Goal: Task Accomplishment & Management: Use online tool/utility

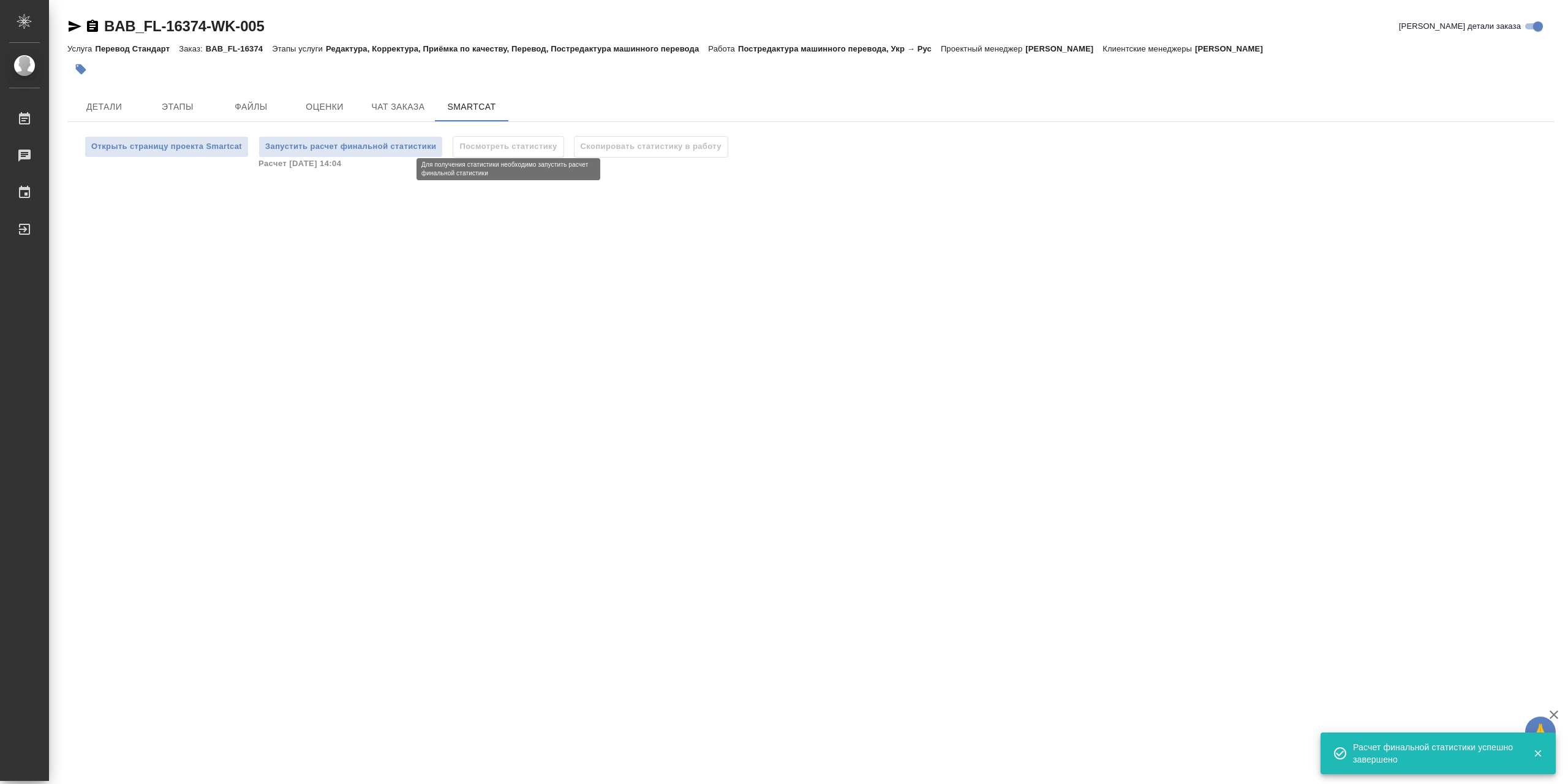
scroll to position [2, 0]
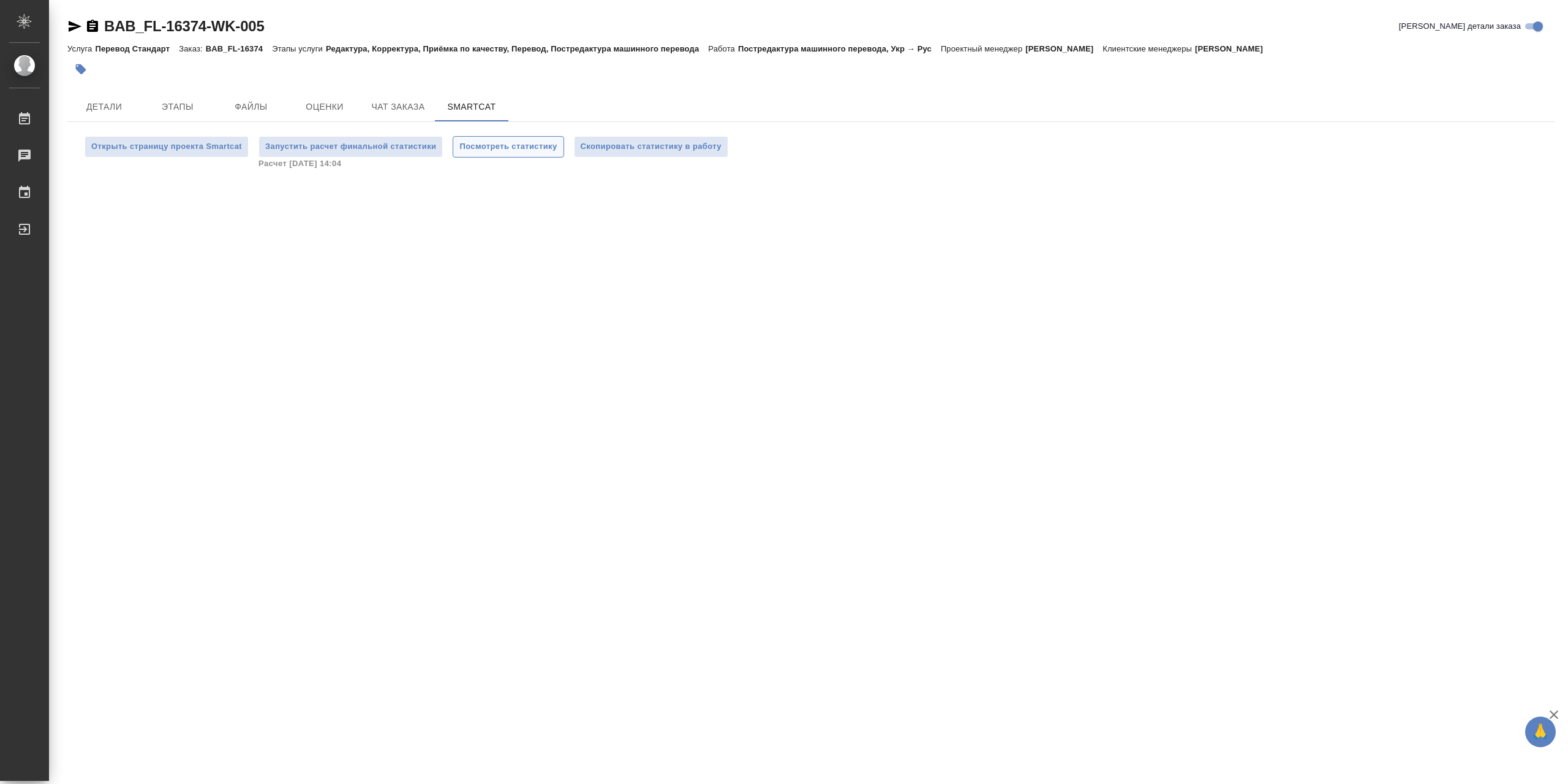
click at [519, 152] on span "Посмотреть статистику" at bounding box center [508, 147] width 97 height 14
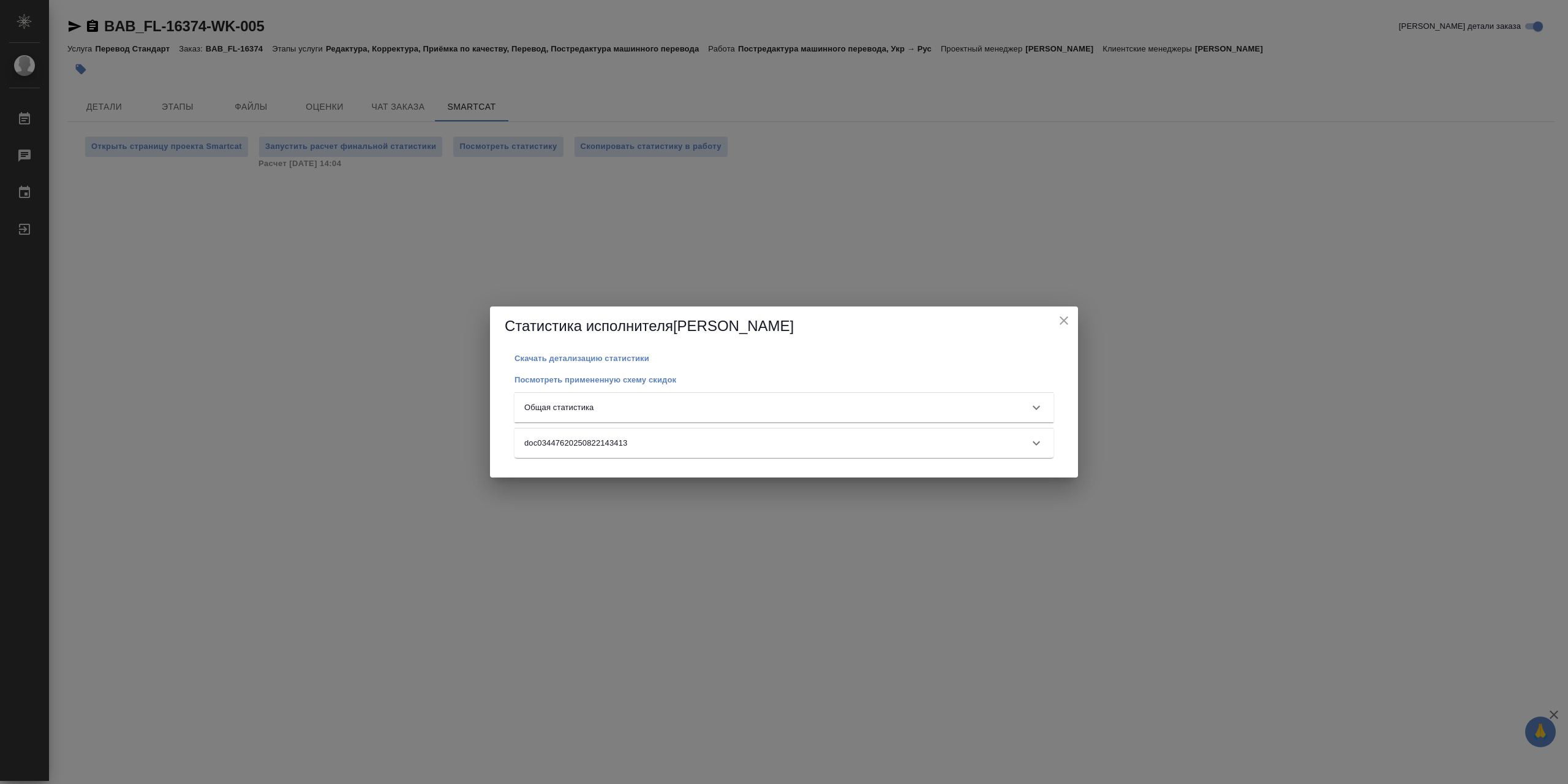
click at [1065, 318] on icon "close" at bounding box center [1063, 320] width 14 height 14
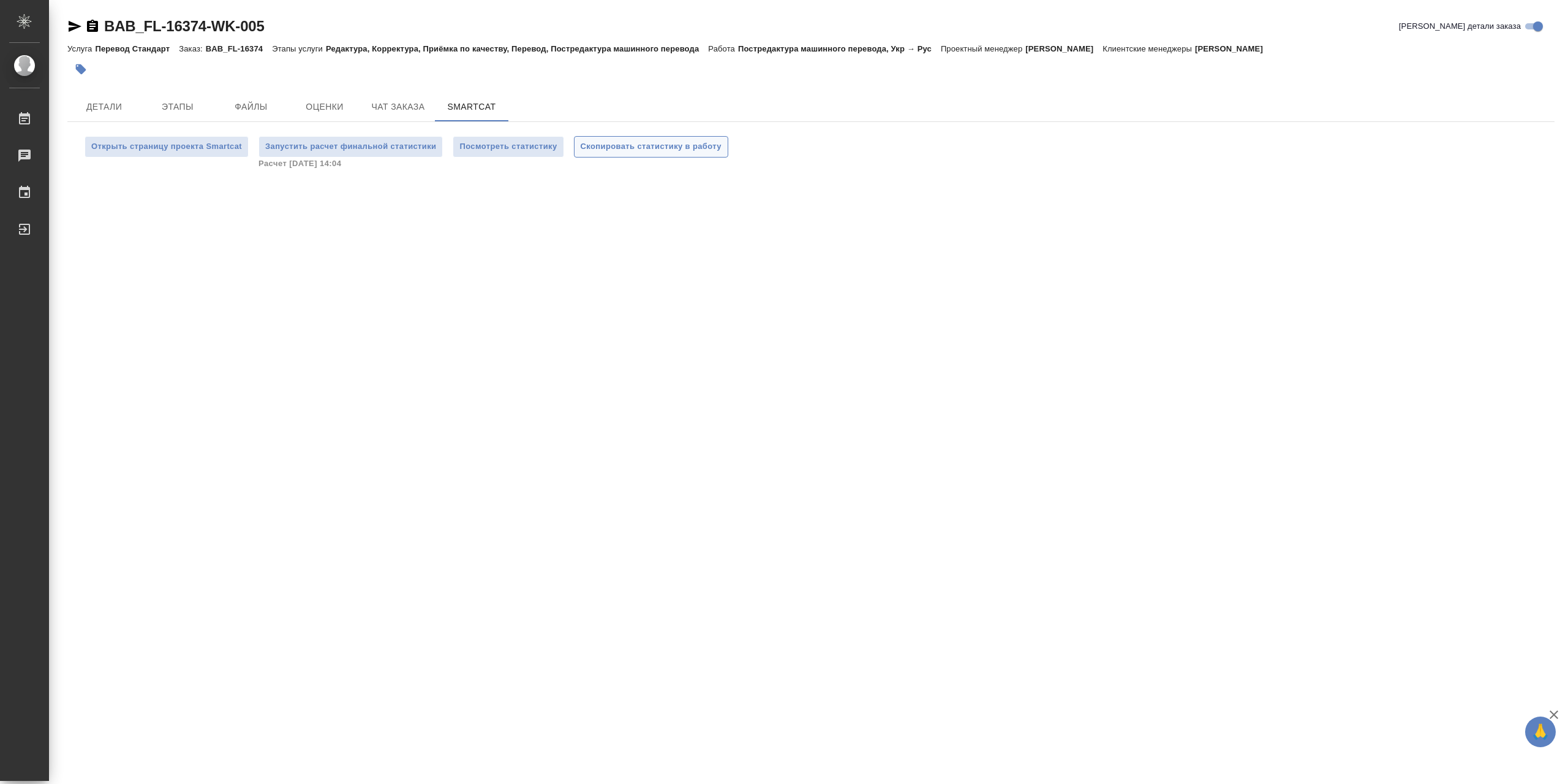
click at [651, 141] on span "Скопировать статистику в работу" at bounding box center [651, 147] width 141 height 14
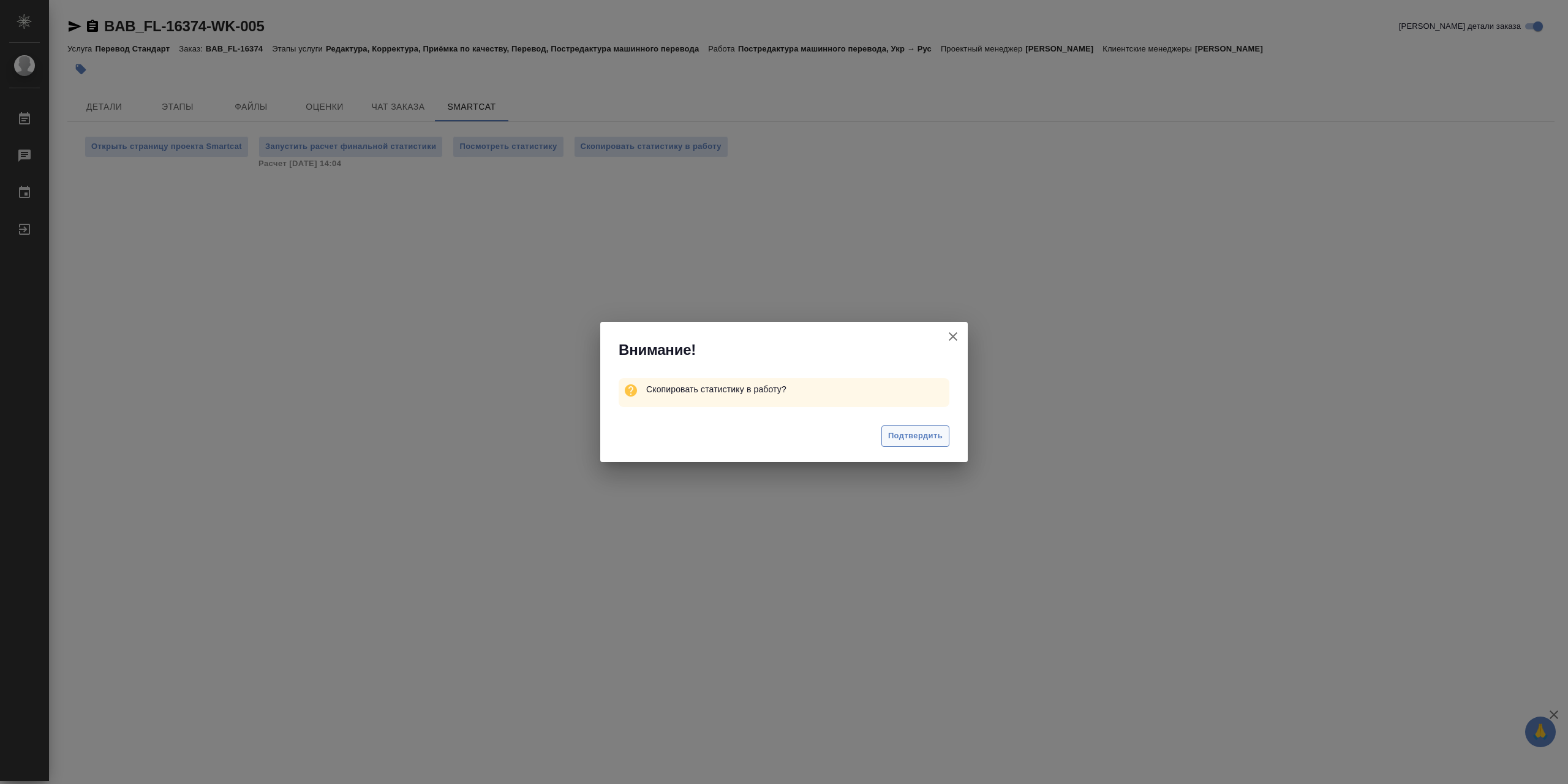
click at [900, 439] on span "Подтвердить" at bounding box center [916, 436] width 55 height 14
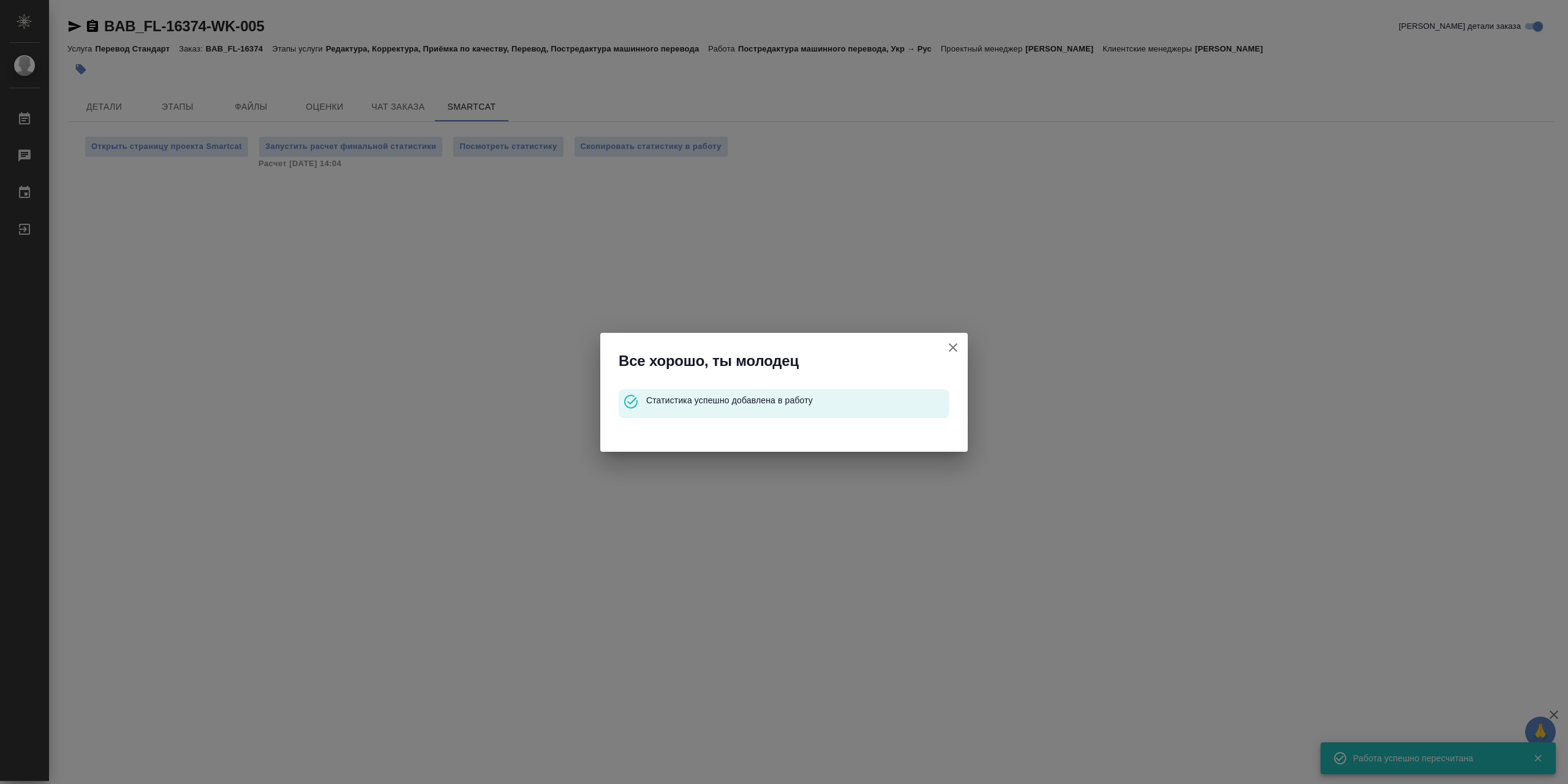
click at [953, 346] on icon "button" at bounding box center [952, 347] width 14 height 14
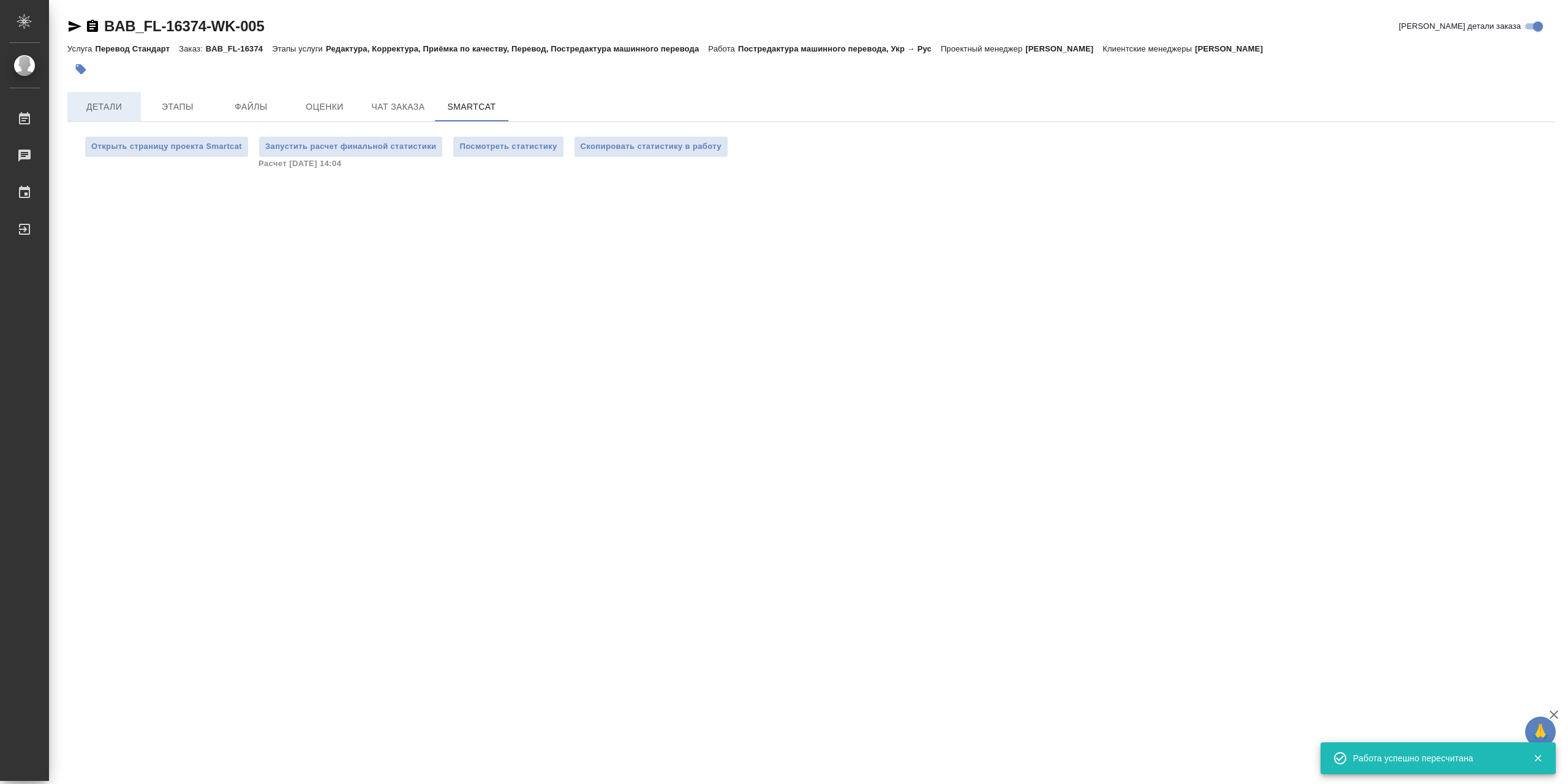
click at [121, 103] on span "Детали" at bounding box center [103, 107] width 58 height 15
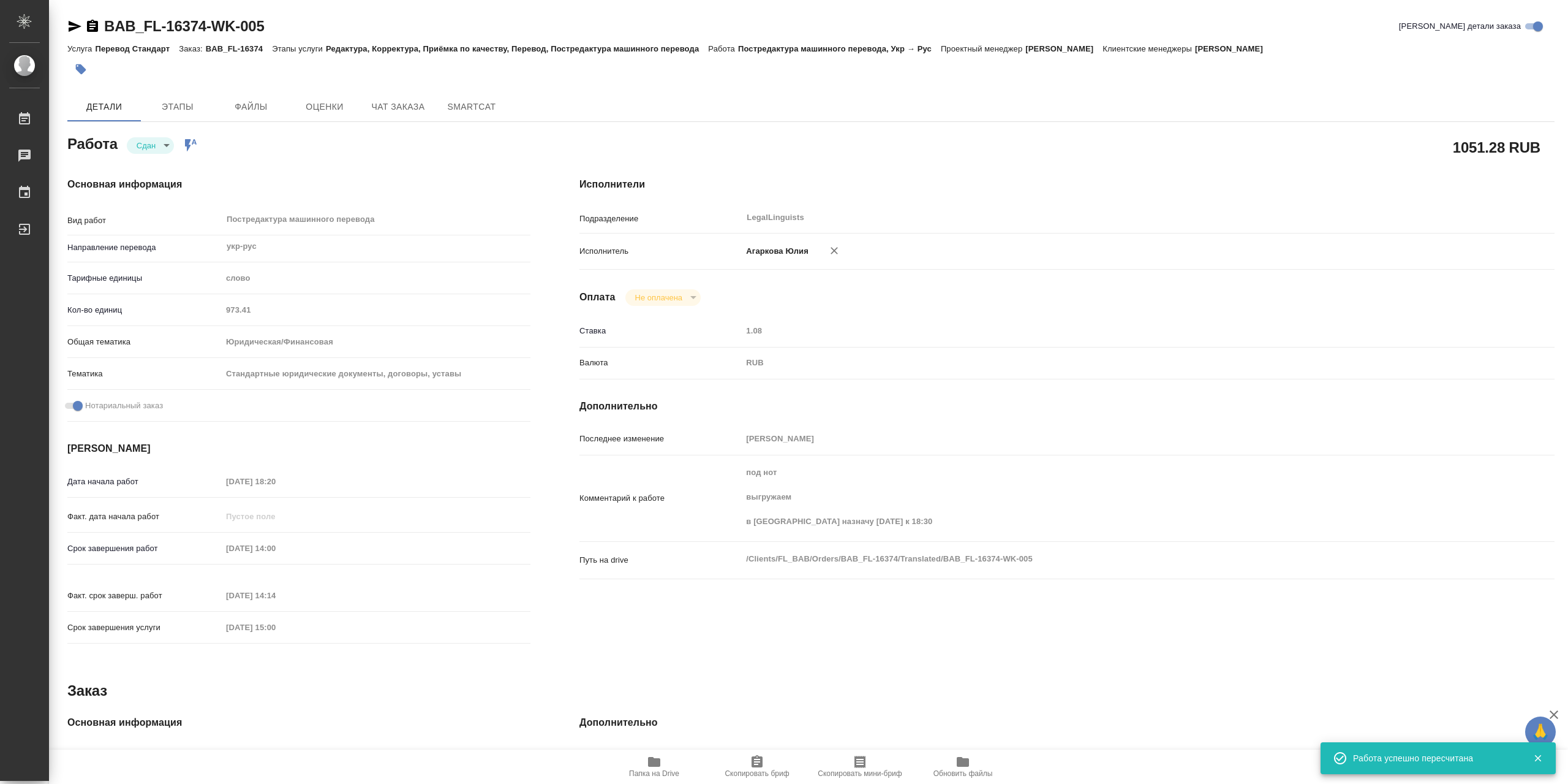
type textarea "x"
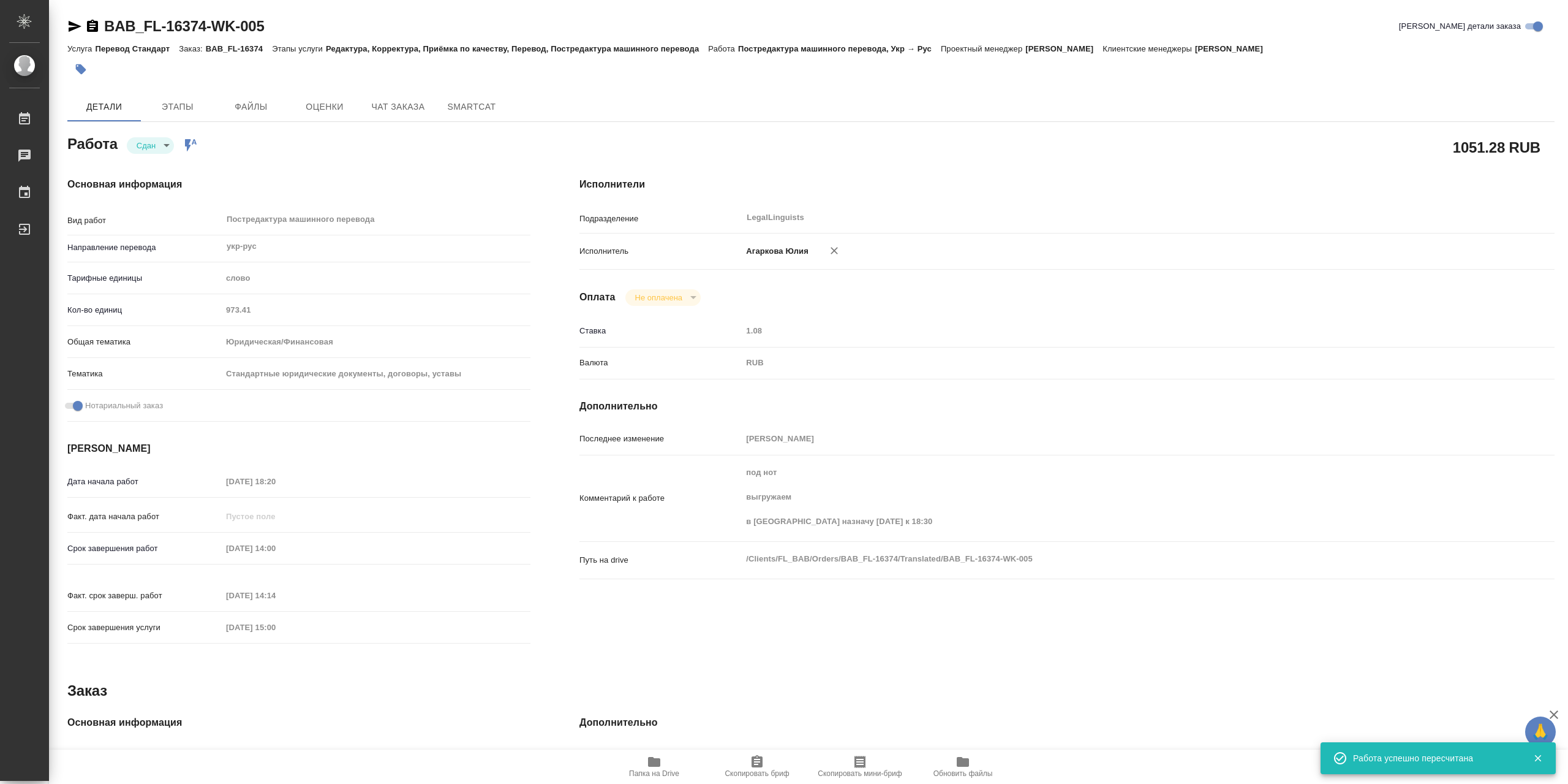
type textarea "x"
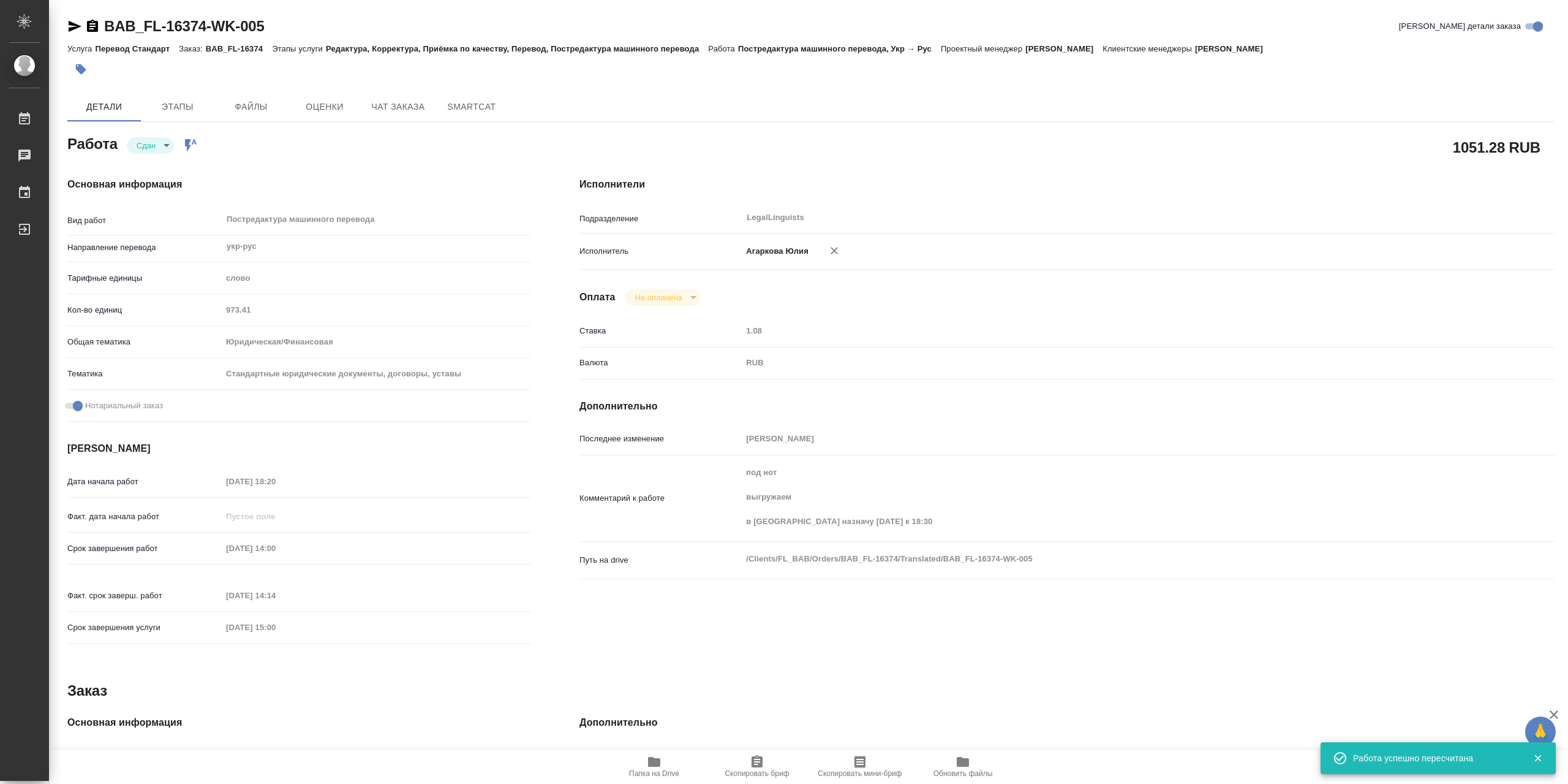
type textarea "x"
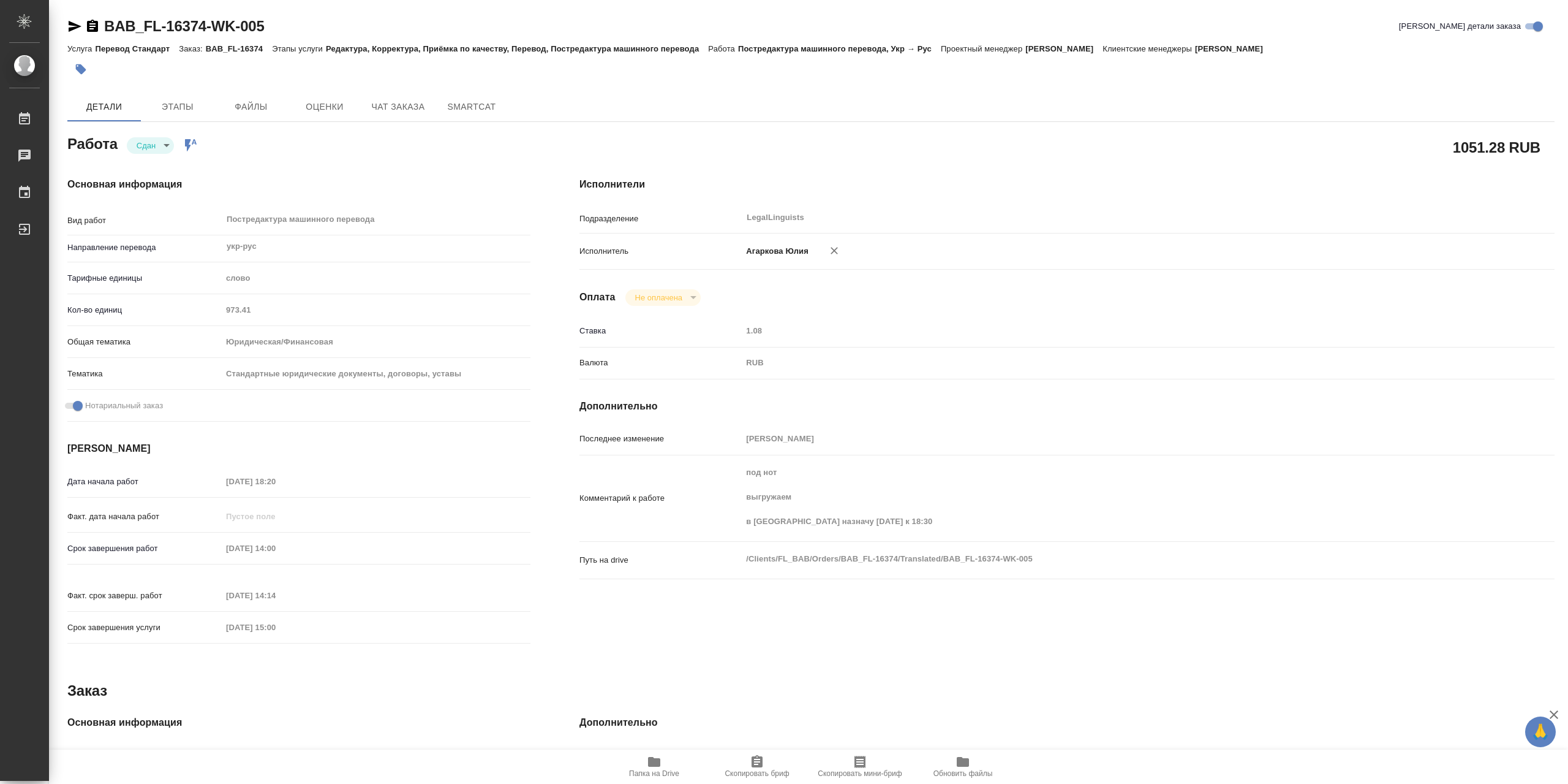
type textarea "x"
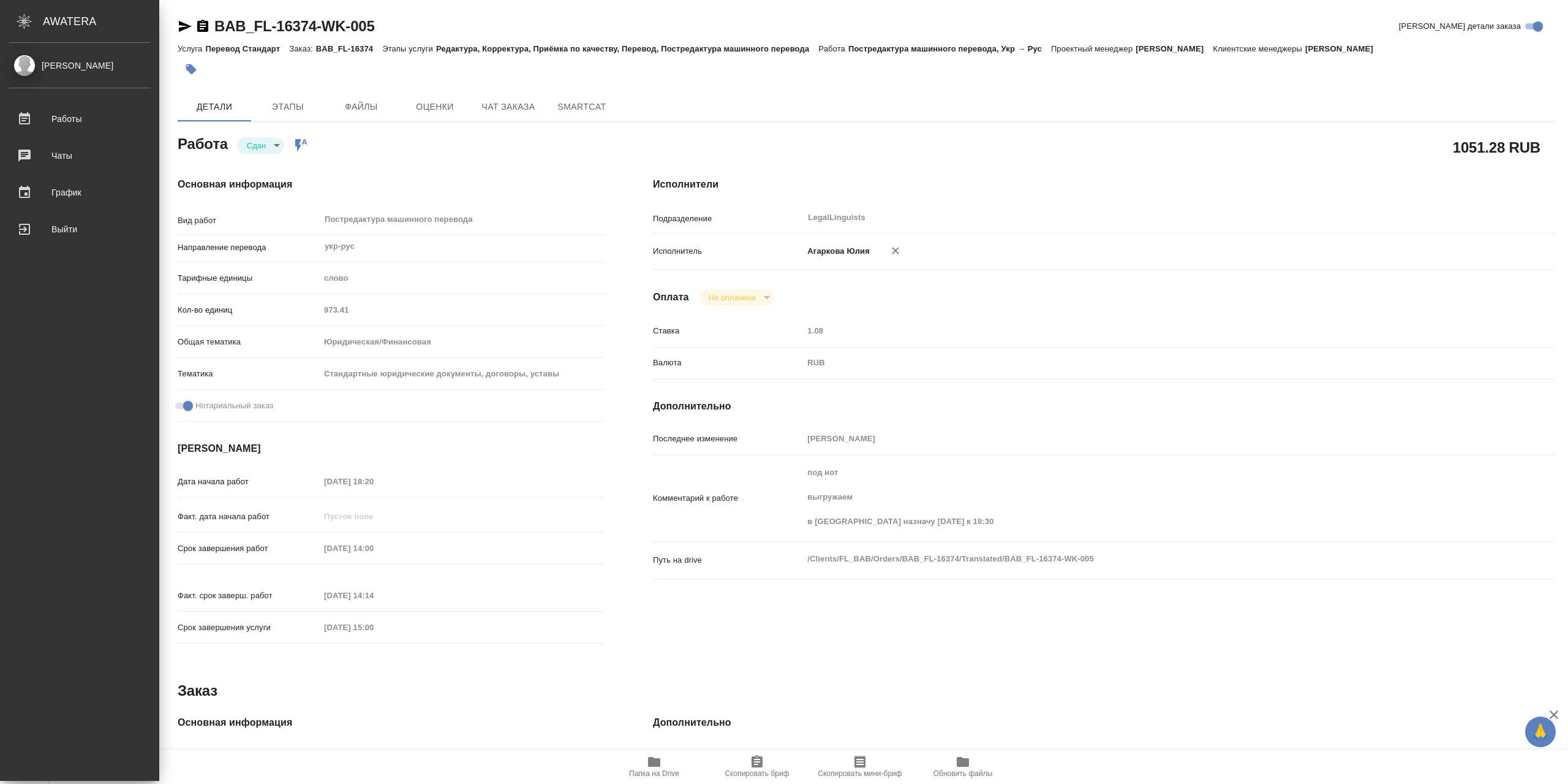
type textarea "x"
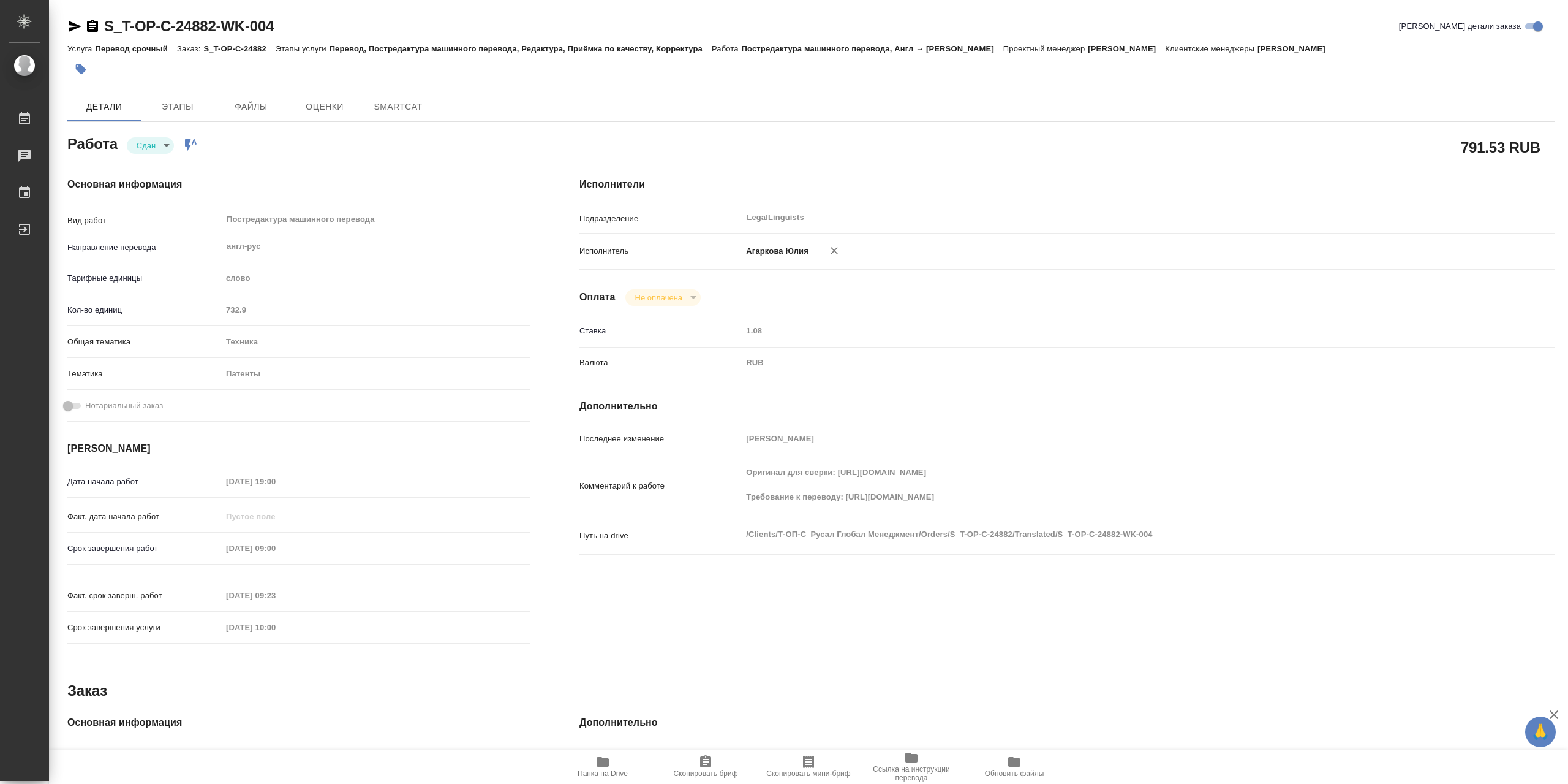
type textarea "x"
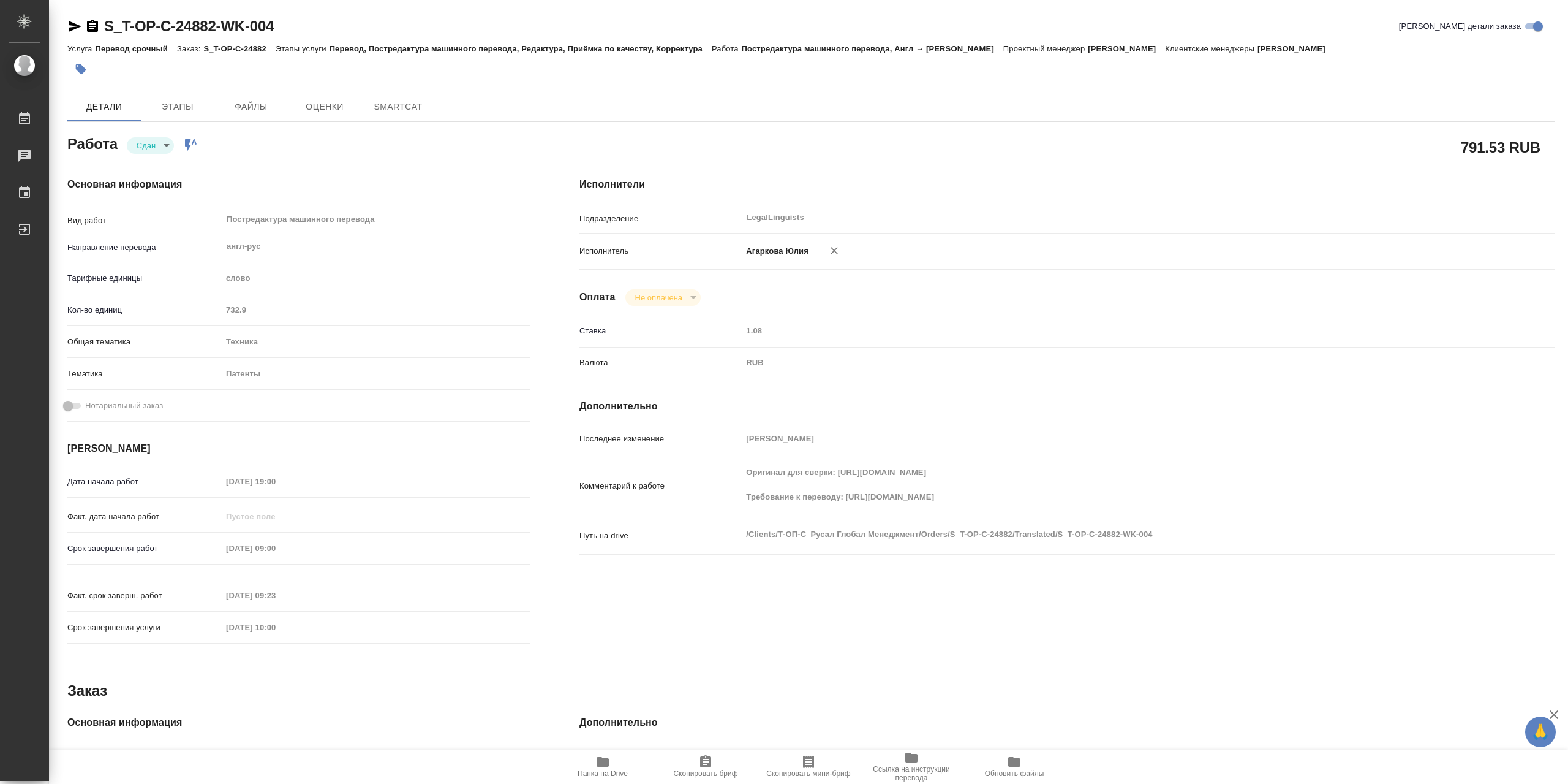
type textarea "x"
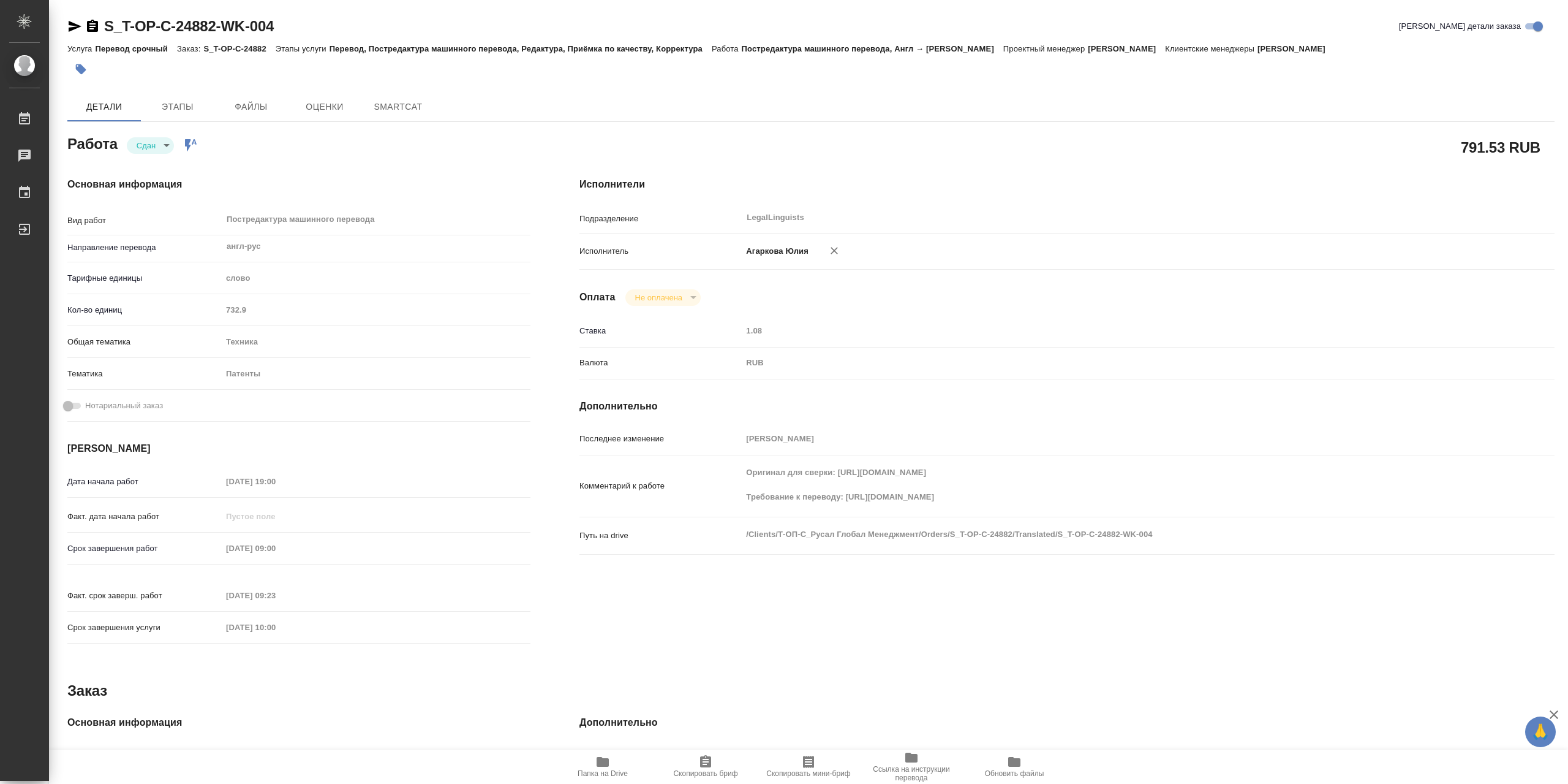
type textarea "x"
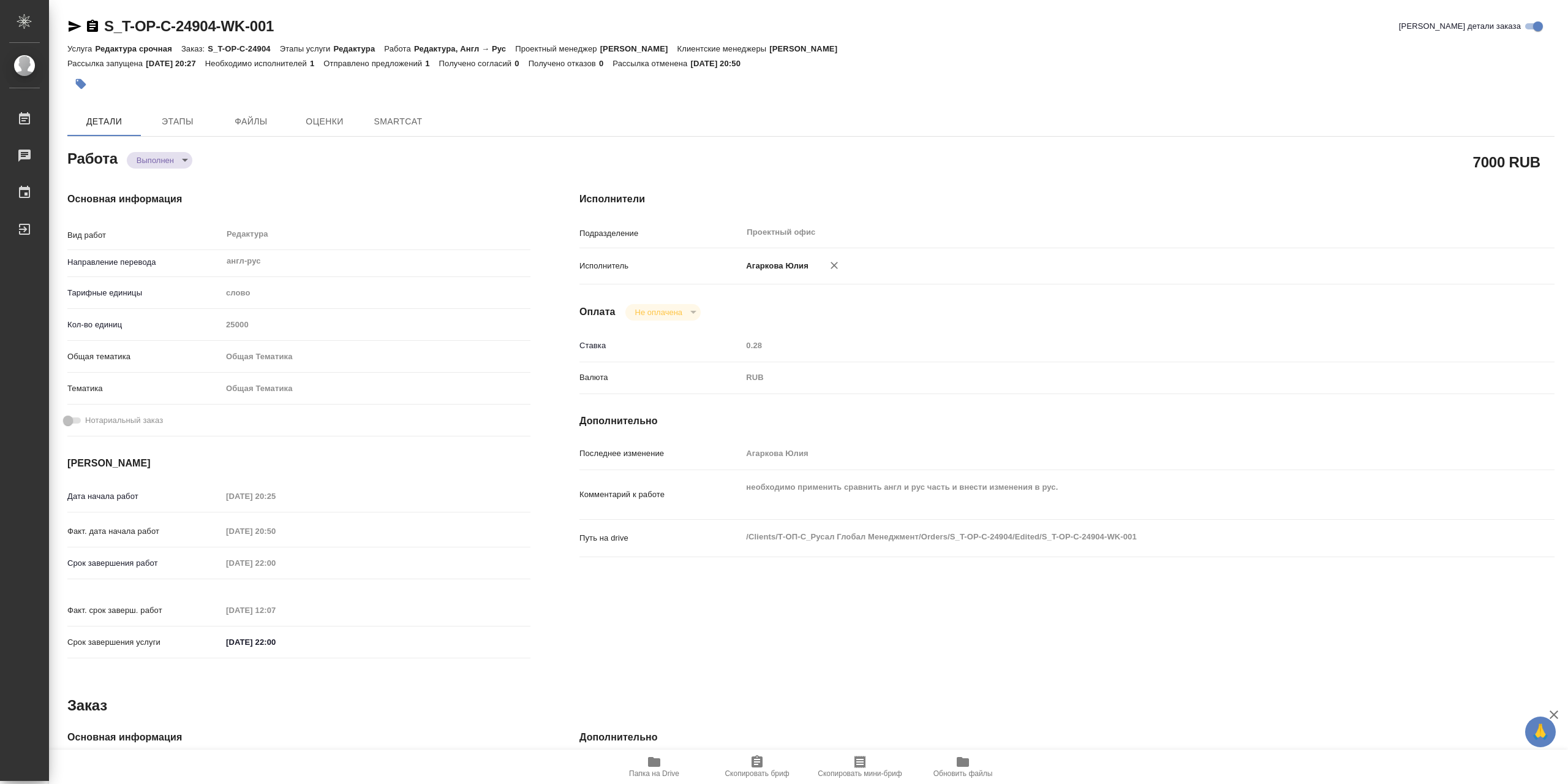
type textarea "x"
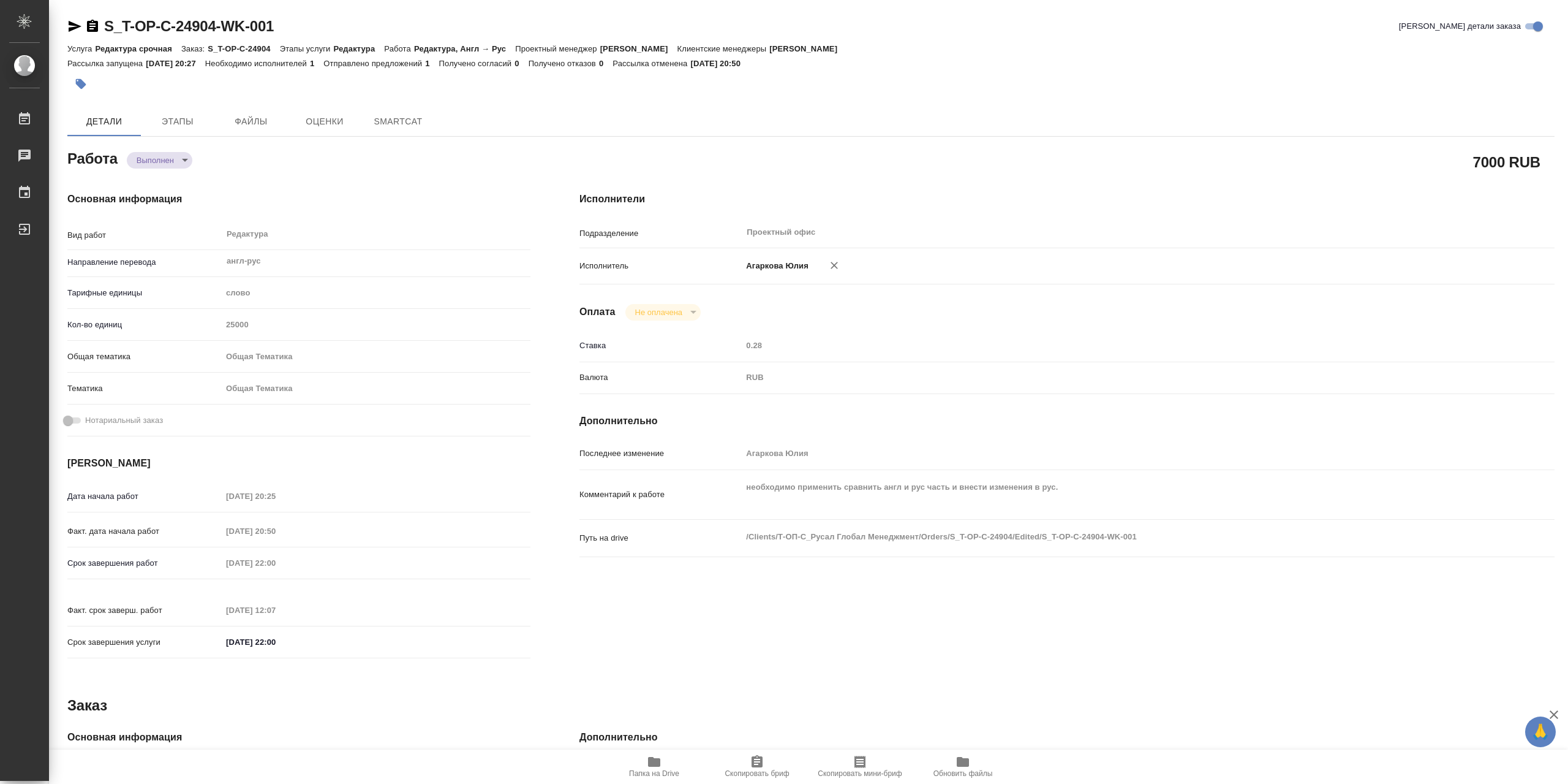
type textarea "x"
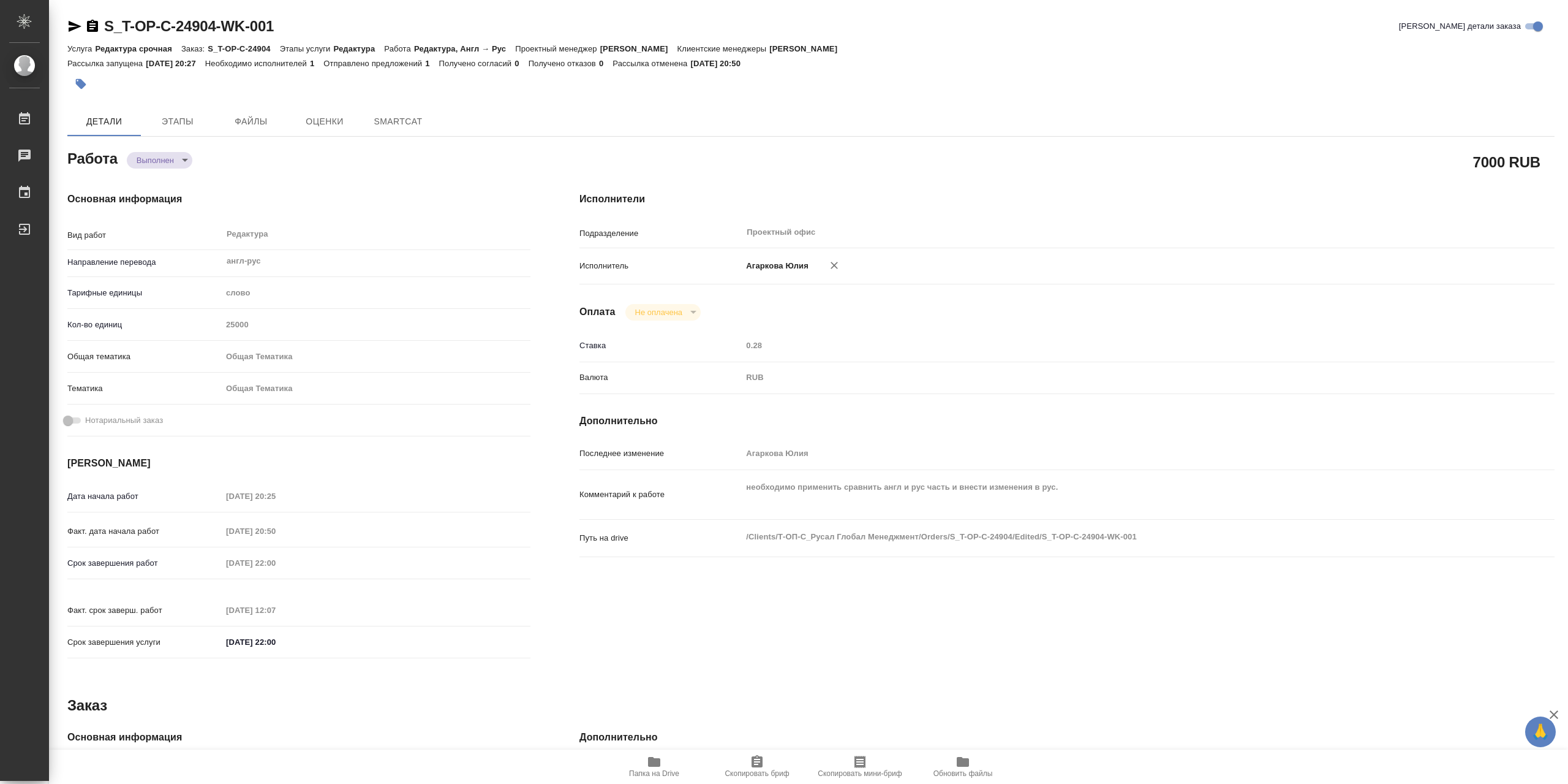
type textarea "x"
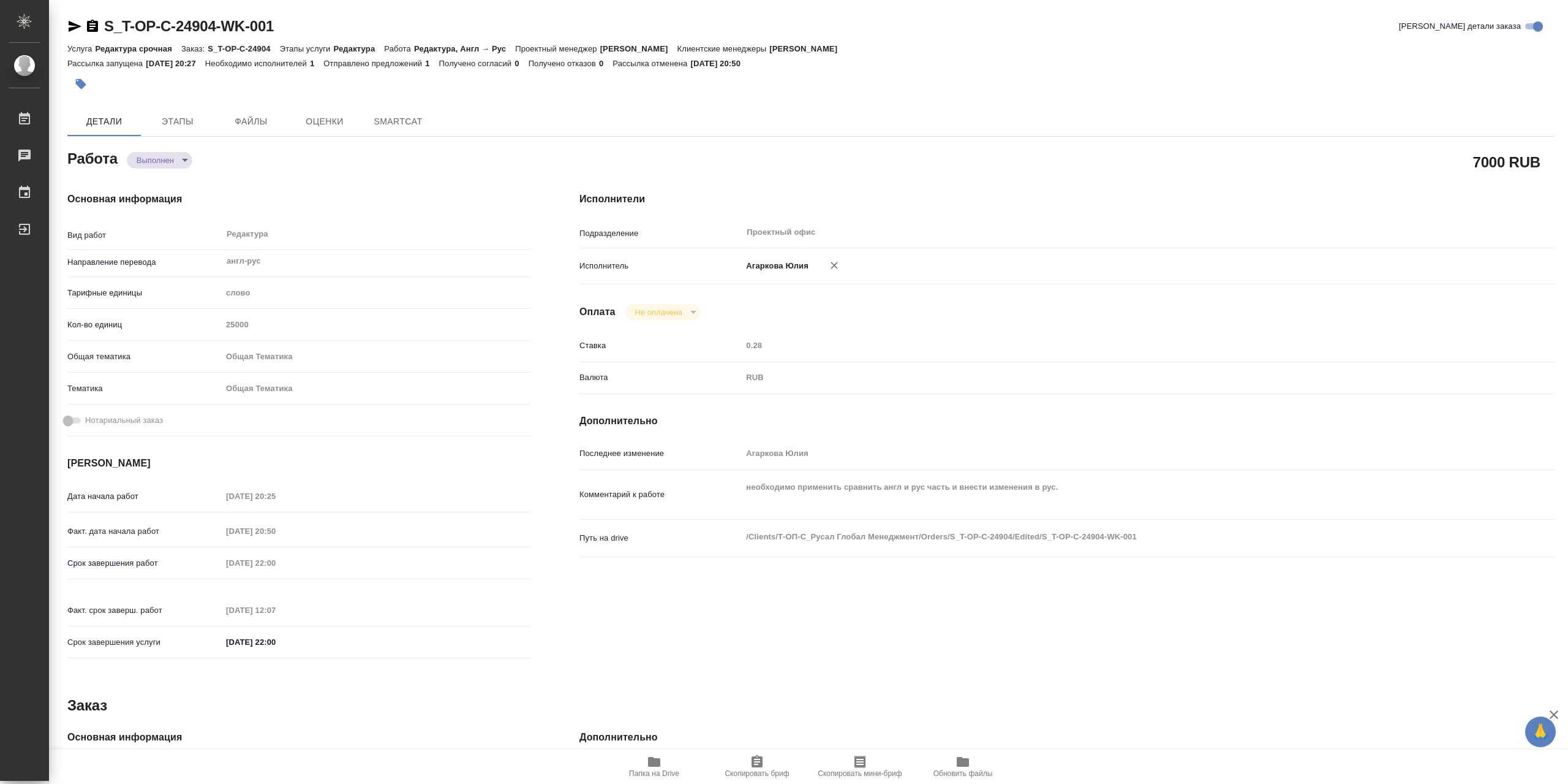
type textarea "x"
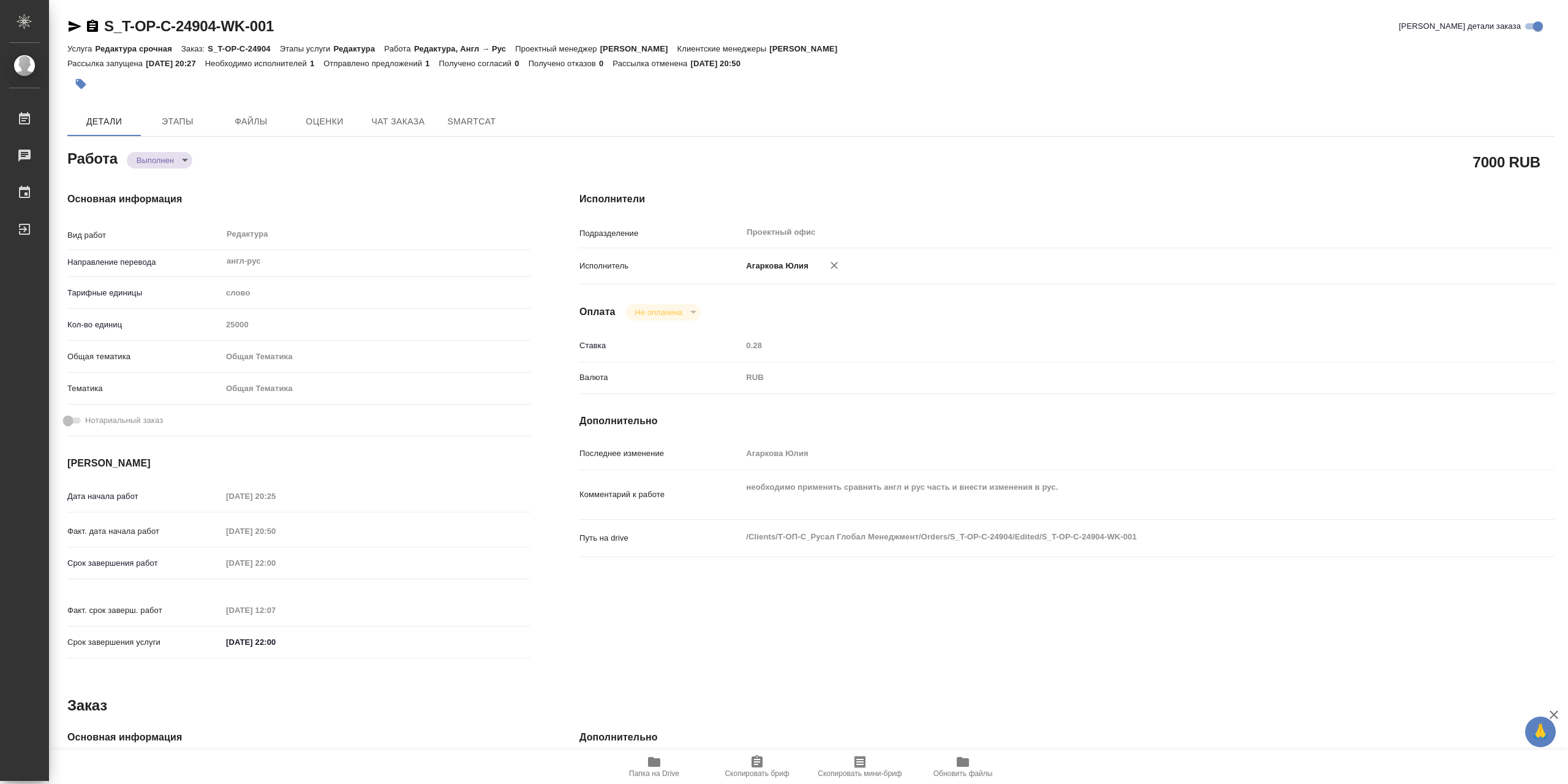
type textarea "x"
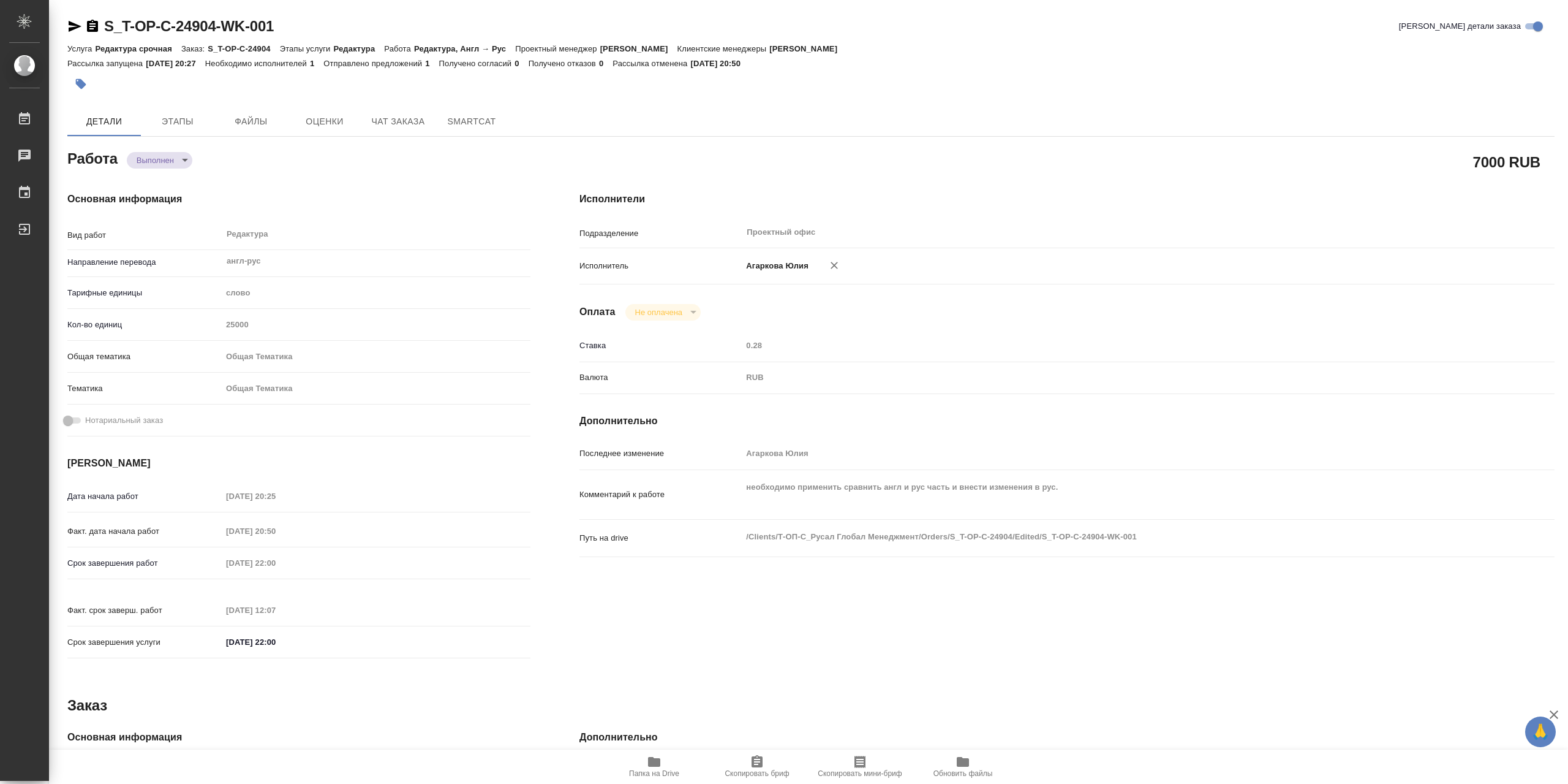
type textarea "x"
